Goal: Complete application form

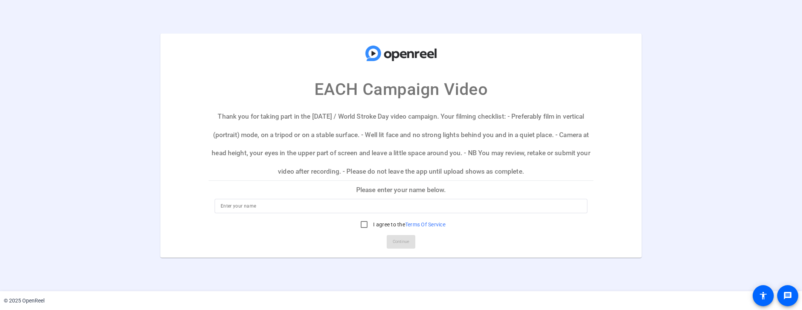
click at [603, 78] on mat-card-title "EACH Campaign Video" at bounding box center [400, 68] width 481 height 69
click at [265, 206] on input at bounding box center [401, 205] width 361 height 9
click at [273, 204] on input "[PERSON_NAME]" at bounding box center [401, 205] width 361 height 9
type input "[PERSON_NAME]"
click at [362, 224] on input "I agree to the Terms Of Service" at bounding box center [364, 224] width 15 height 15
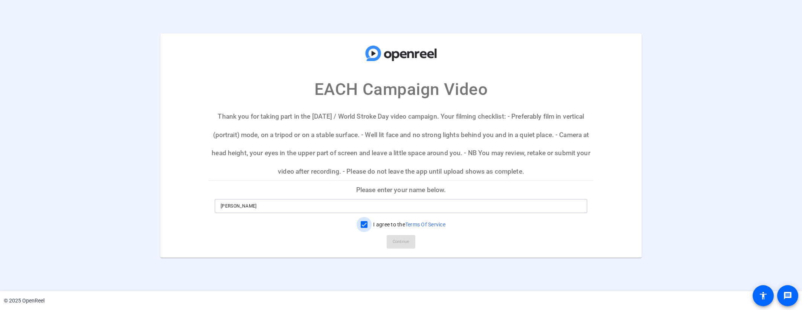
checkbox input "true"
click at [401, 241] on span "Continue" at bounding box center [401, 241] width 17 height 11
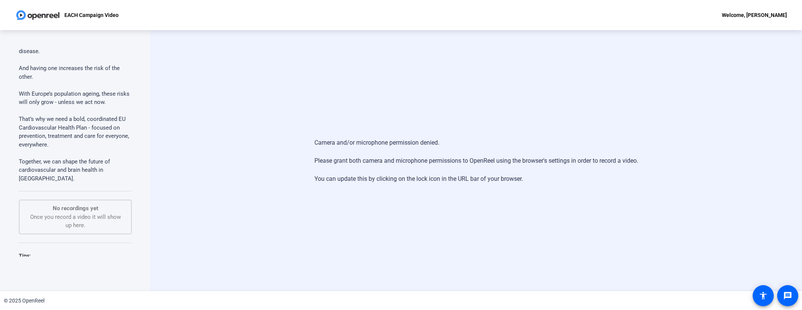
scroll to position [263, 0]
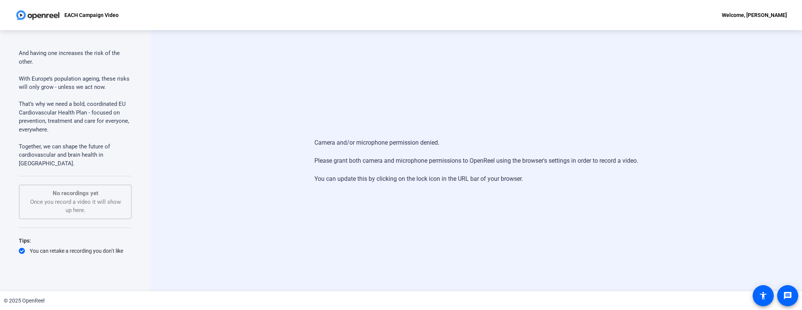
click at [778, 15] on div "Welcome, Donna Fitsimmons" at bounding box center [754, 15] width 65 height 9
click at [729, 26] on span "Logout" at bounding box center [739, 26] width 30 height 9
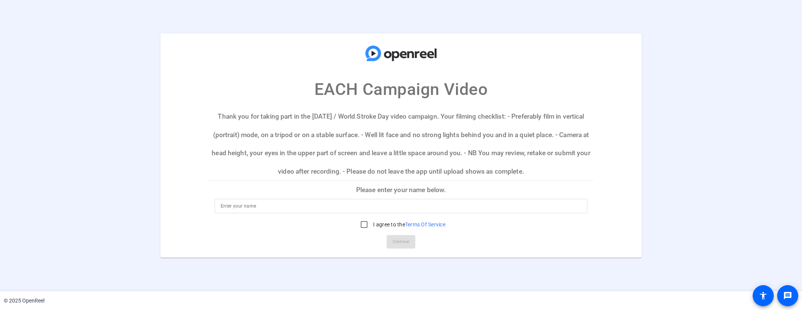
click at [79, 110] on div "EACH Campaign Video Thank you for taking part in the [DATE] / World Stroke Day …" at bounding box center [401, 146] width 802 height 224
click at [405, 242] on mat-card-actions "Continue" at bounding box center [401, 242] width 391 height 20
click at [265, 204] on input at bounding box center [401, 205] width 361 height 9
type input "[PERSON_NAME]"
click at [363, 223] on input "I agree to the Terms Of Service" at bounding box center [364, 224] width 15 height 15
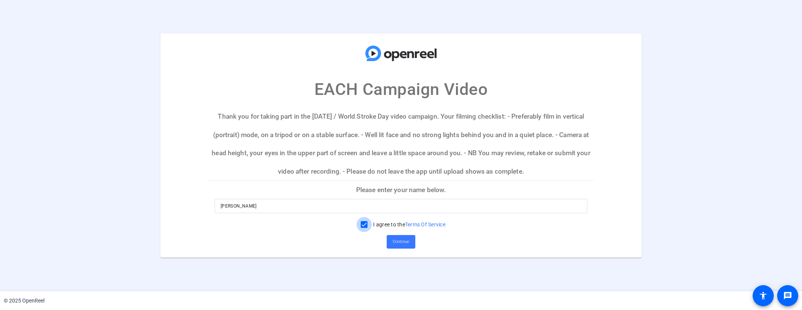
click at [362, 226] on input "I agree to the Terms Of Service" at bounding box center [364, 224] width 15 height 15
checkbox input "false"
click at [265, 204] on input "[PERSON_NAME]" at bounding box center [401, 205] width 361 height 9
click at [265, 206] on input "[PERSON_NAME]" at bounding box center [401, 205] width 361 height 9
